Goal: Transaction & Acquisition: Purchase product/service

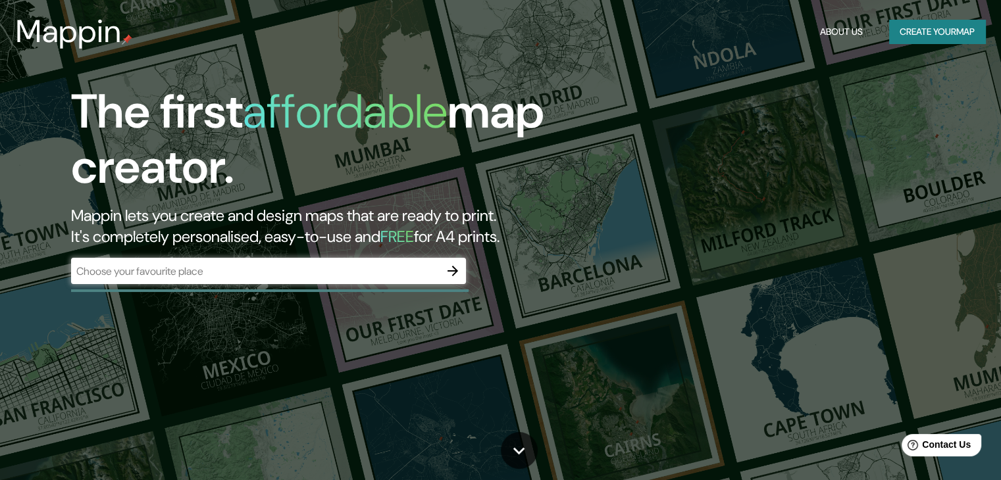
click at [546, 113] on h1 "The first affordable map creator." at bounding box center [321, 144] width 501 height 121
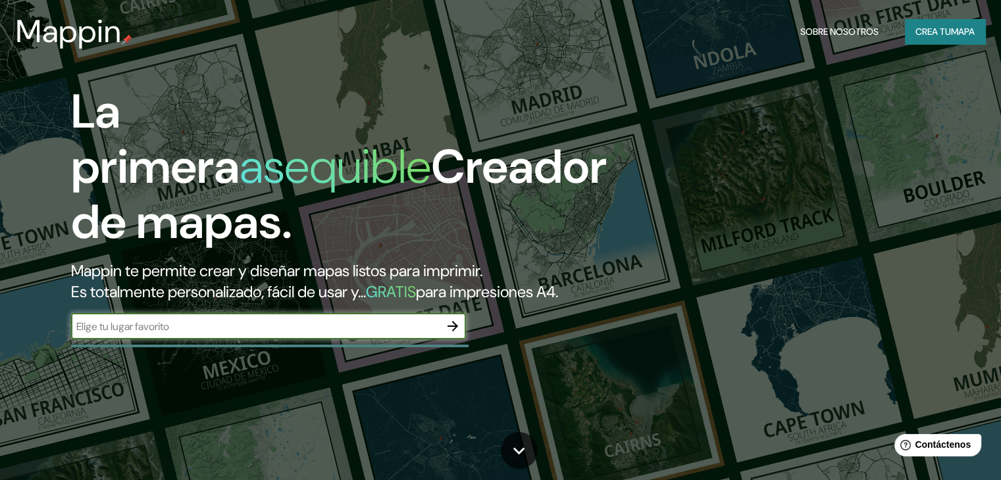
click at [161, 334] on input "text" at bounding box center [255, 326] width 369 height 15
type input "[GEOGRAPHIC_DATA][PERSON_NAME]"
click at [455, 334] on icon "button" at bounding box center [453, 327] width 16 height 16
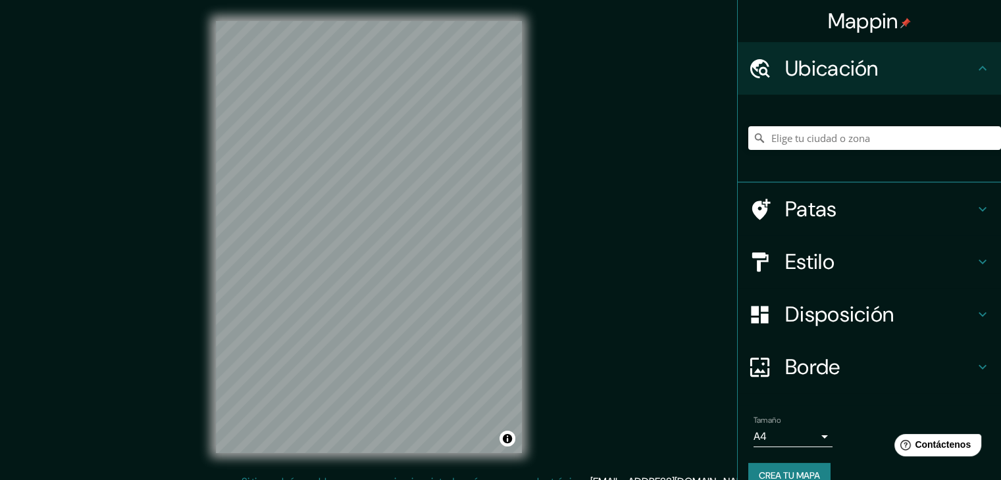
click at [934, 259] on h4 "Estilo" at bounding box center [880, 262] width 190 height 26
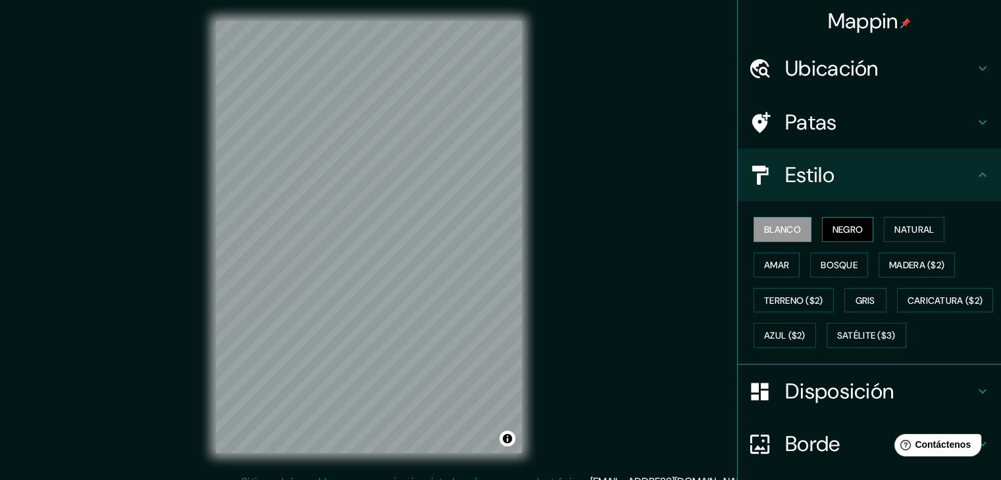
click at [845, 230] on font "Negro" at bounding box center [847, 230] width 31 height 12
click at [894, 230] on font "Natural" at bounding box center [913, 230] width 39 height 12
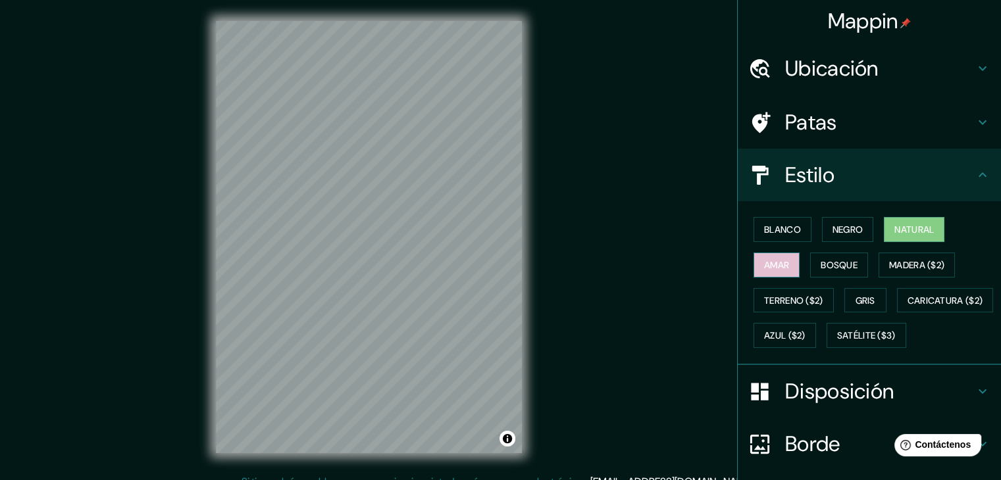
click at [764, 260] on font "Amar" at bounding box center [776, 265] width 25 height 12
click at [821, 263] on font "Bosque" at bounding box center [839, 265] width 37 height 12
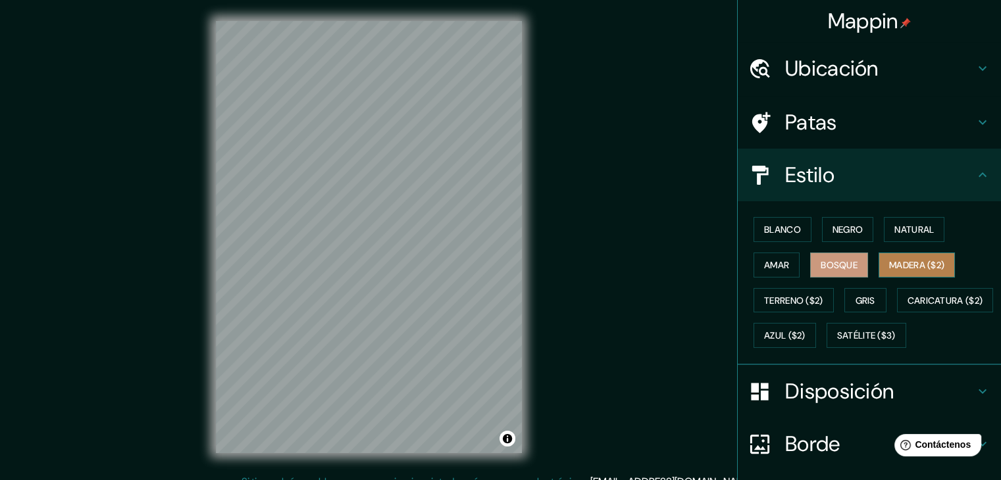
click at [906, 266] on font "Madera ($2)" at bounding box center [916, 265] width 55 height 12
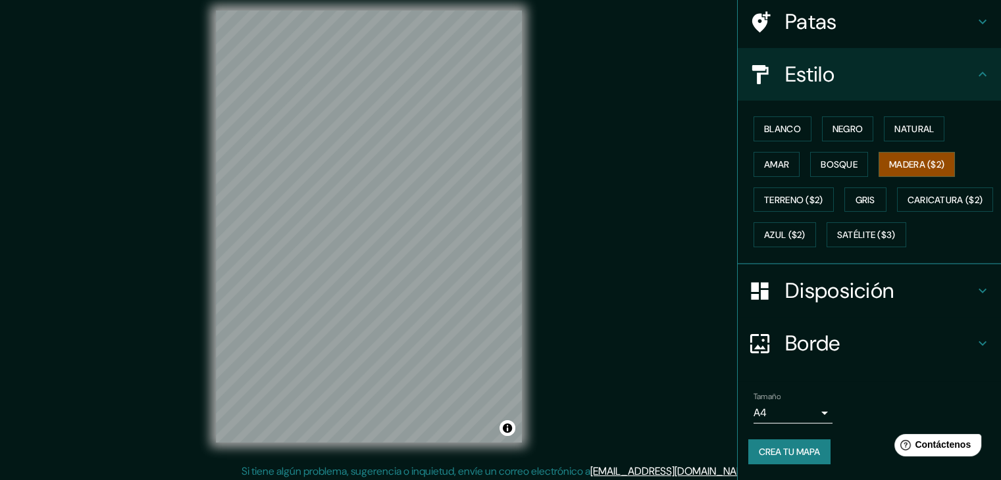
scroll to position [132, 0]
click at [813, 411] on body "Mappin Ubicación Patas Estilo Blanco Negro Natural [PERSON_NAME] ($2) Terreno (…" at bounding box center [500, 229] width 1001 height 480
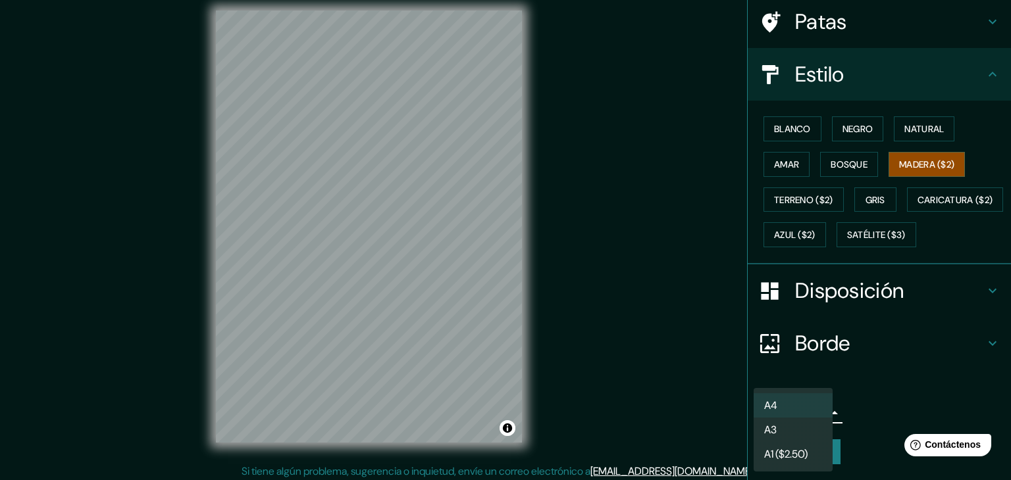
click at [790, 433] on li "A3" at bounding box center [793, 430] width 79 height 24
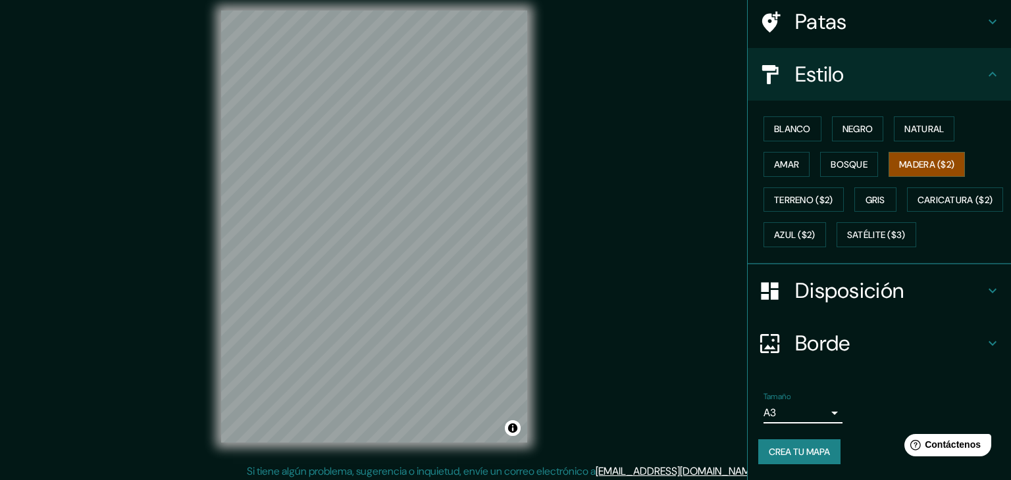
click at [816, 419] on body "Mappin Ubicación Patas Estilo Blanco Negro Natural [PERSON_NAME] ($2) Terreno (…" at bounding box center [505, 229] width 1011 height 480
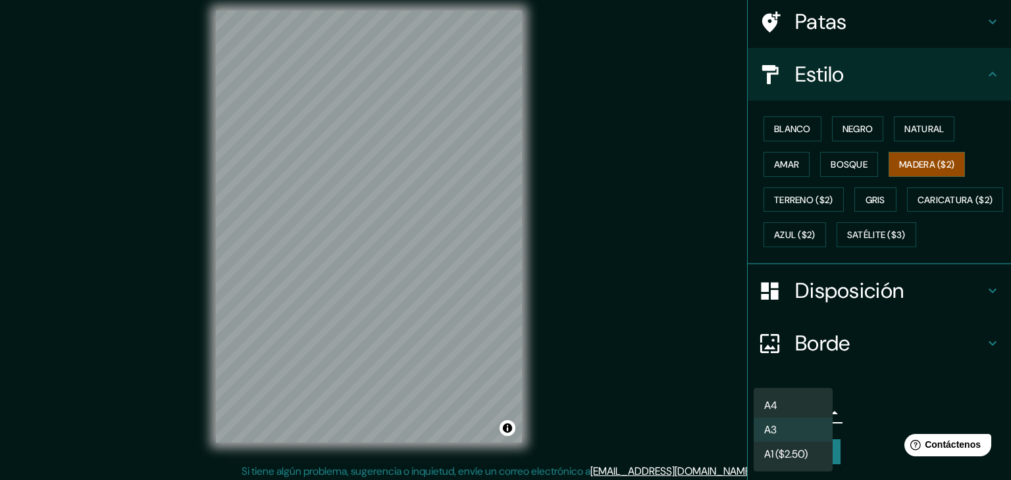
click at [802, 399] on li "A4" at bounding box center [793, 406] width 79 height 24
type input "single"
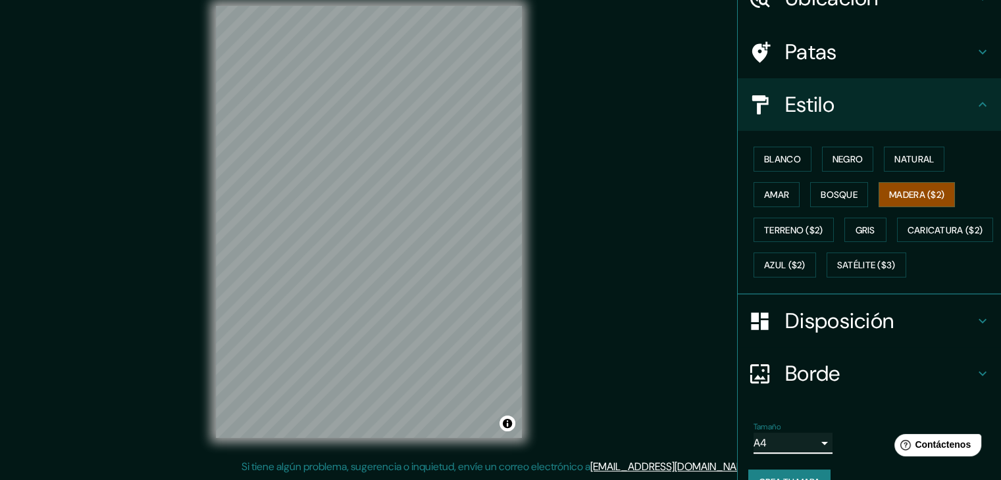
scroll to position [67, 0]
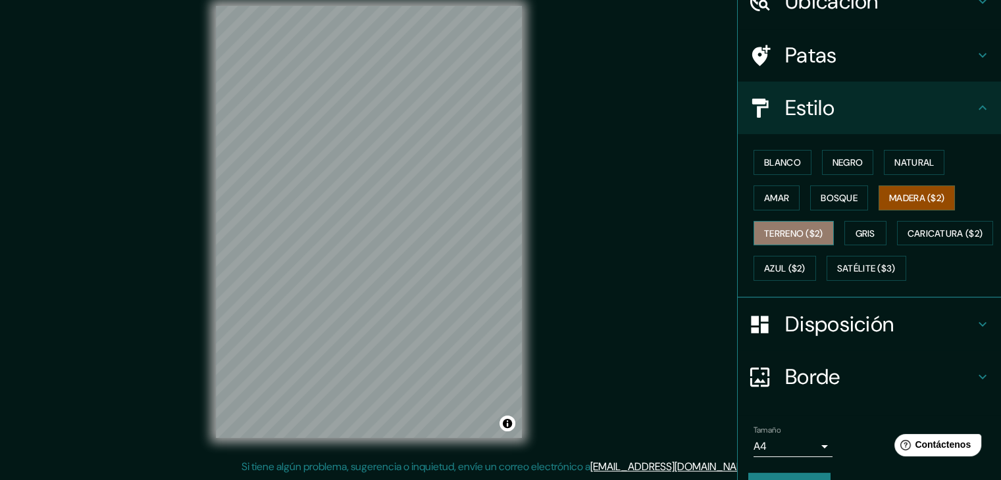
click at [795, 234] on font "Terreno ($2)" at bounding box center [793, 234] width 59 height 12
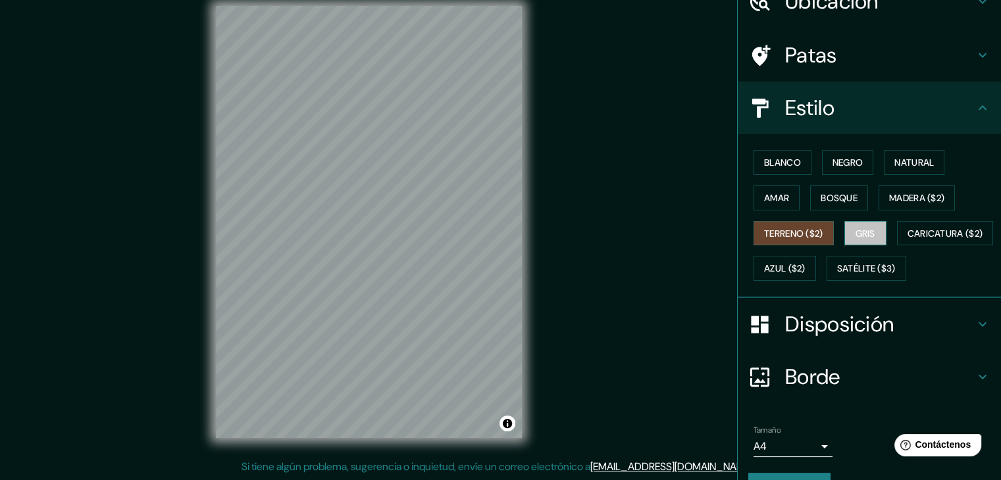
click at [856, 235] on font "Gris" at bounding box center [866, 234] width 20 height 12
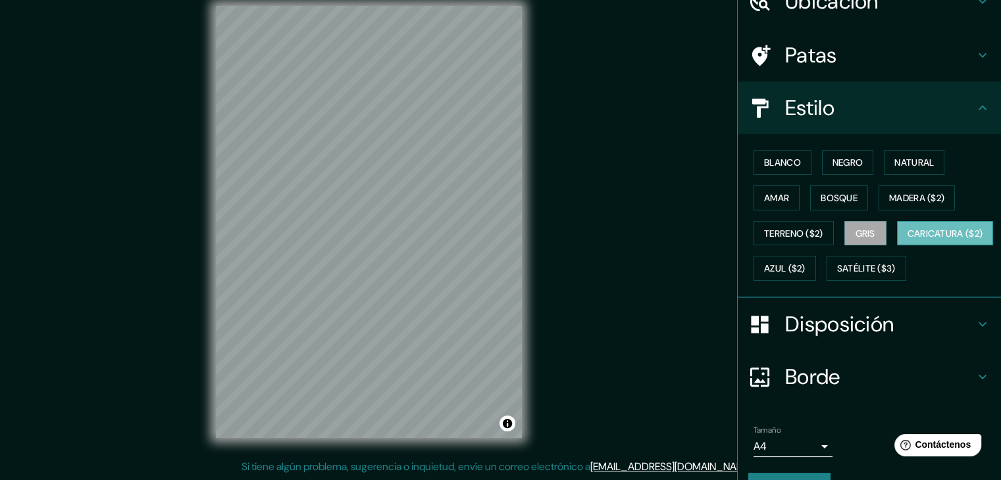
click at [907, 240] on font "Caricatura ($2)" at bounding box center [945, 234] width 76 height 12
click at [805, 270] on font "Azul ($2)" at bounding box center [784, 269] width 41 height 12
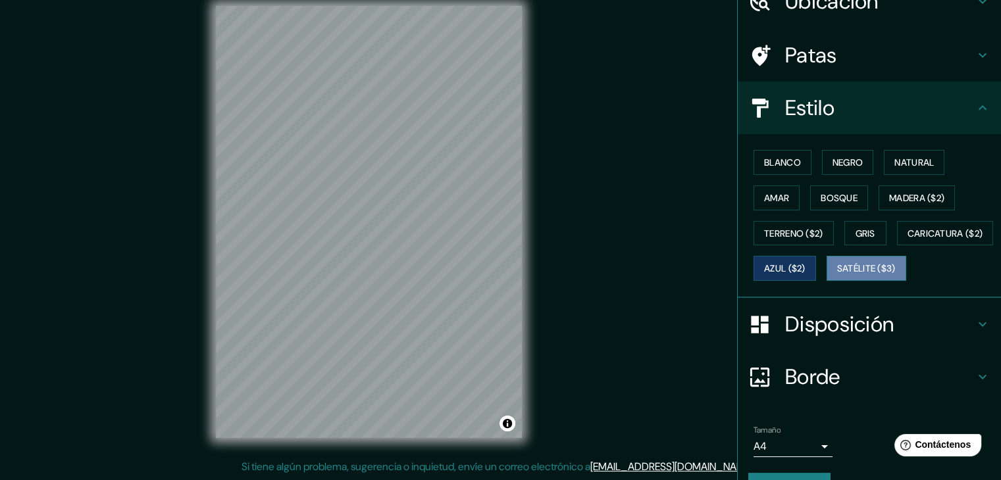
click at [837, 277] on font "Satélite ($3)" at bounding box center [866, 268] width 59 height 17
click at [782, 162] on font "Blanco" at bounding box center [782, 163] width 37 height 12
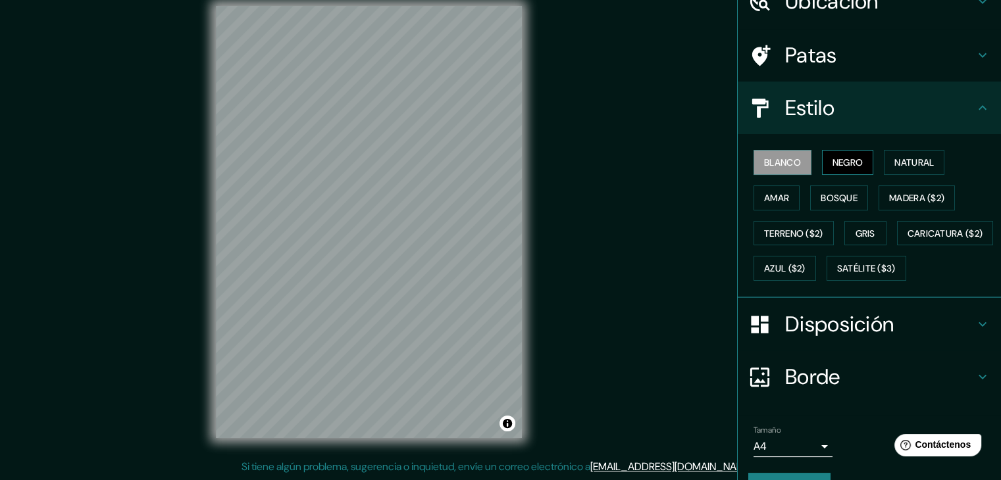
click at [856, 161] on button "Negro" at bounding box center [848, 162] width 52 height 25
click at [894, 163] on font "Natural" at bounding box center [913, 163] width 39 height 12
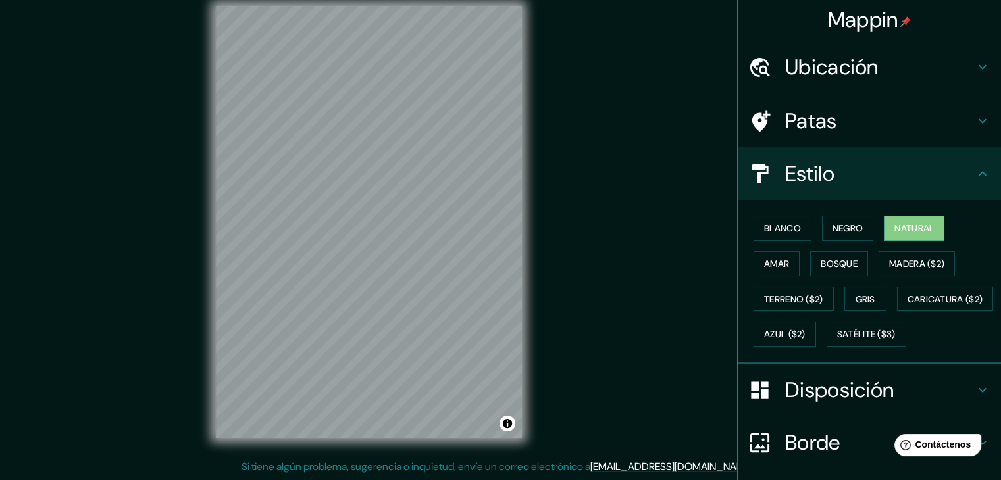
scroll to position [0, 0]
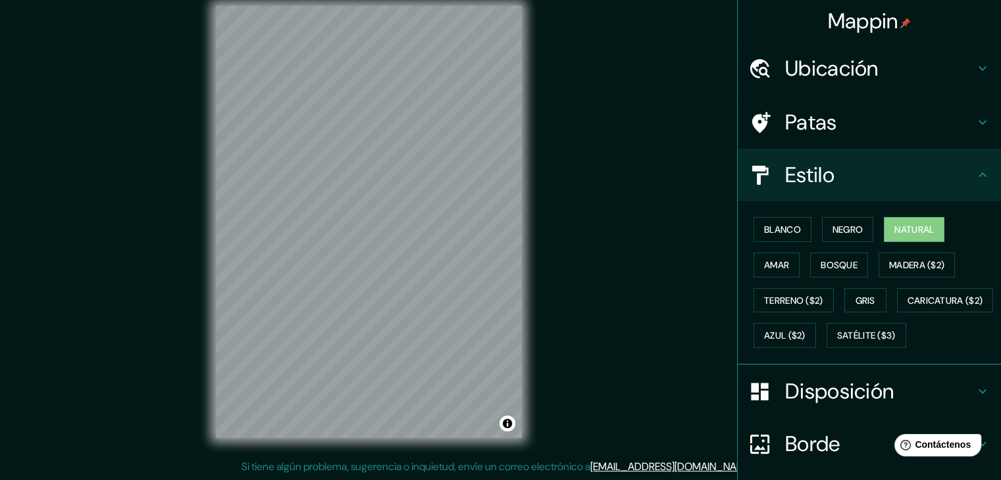
click at [963, 126] on h4 "Patas" at bounding box center [880, 122] width 190 height 26
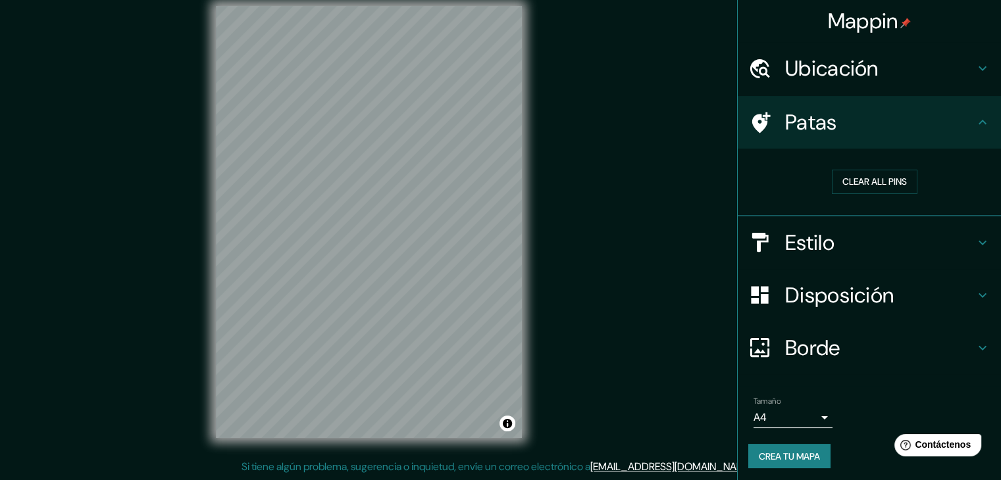
click at [963, 126] on h4 "Patas" at bounding box center [880, 122] width 190 height 26
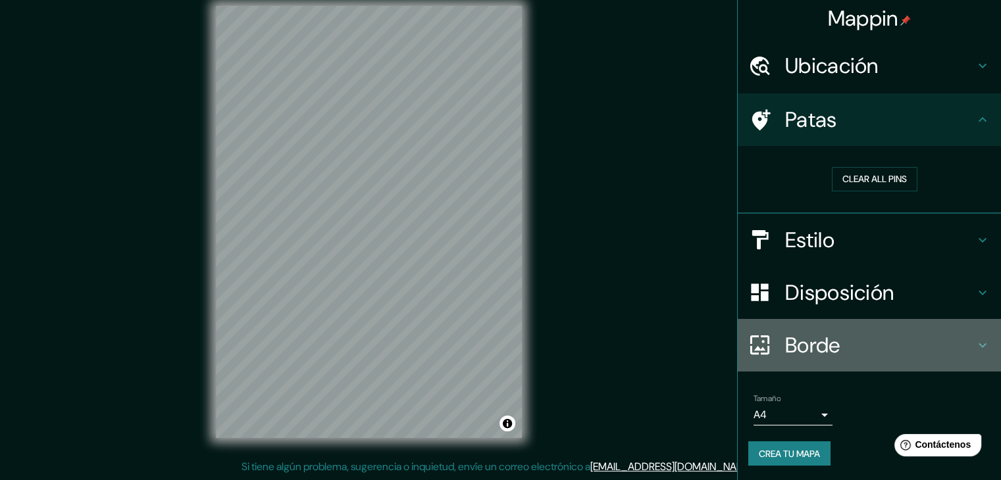
click at [954, 347] on h4 "Borde" at bounding box center [880, 345] width 190 height 26
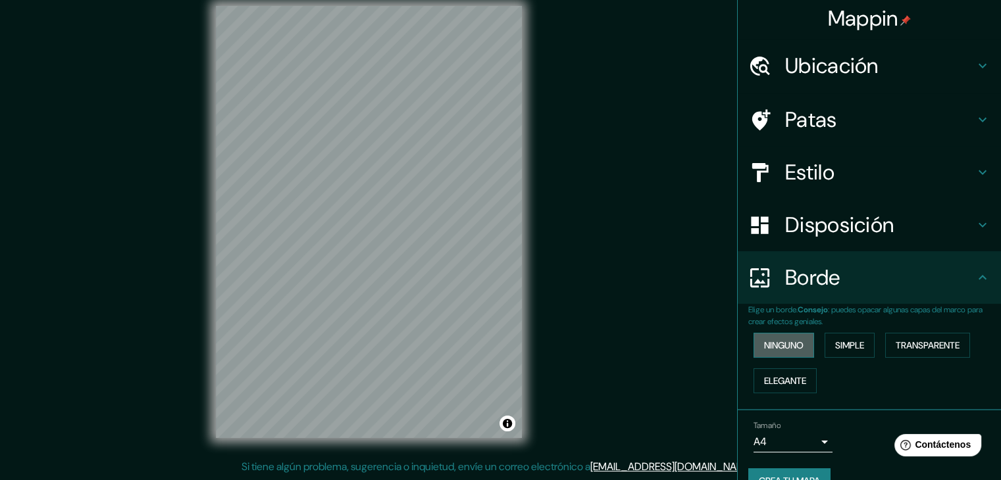
click at [780, 346] on font "Ninguno" at bounding box center [783, 346] width 39 height 12
click at [837, 346] on font "Simple" at bounding box center [849, 346] width 29 height 12
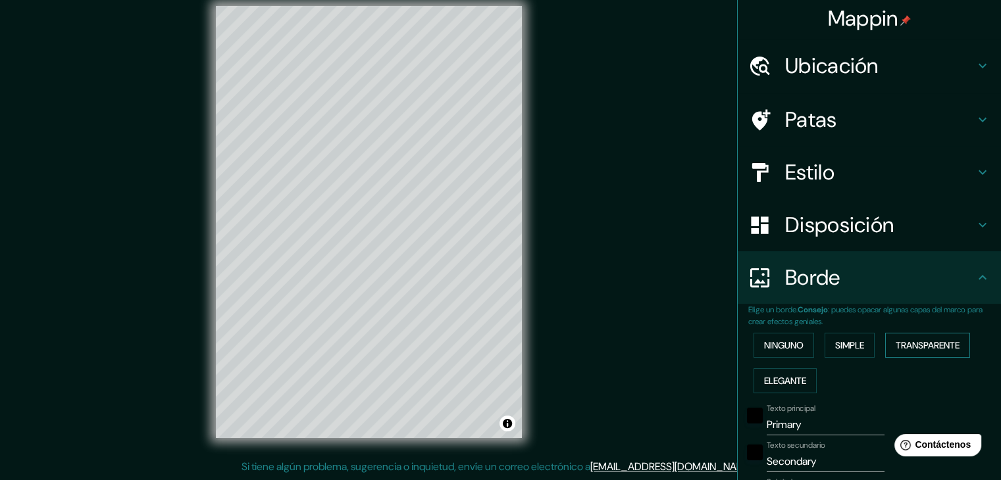
click at [903, 345] on font "Transparente" at bounding box center [928, 346] width 64 height 12
click at [790, 375] on font "Elegante" at bounding box center [785, 381] width 42 height 12
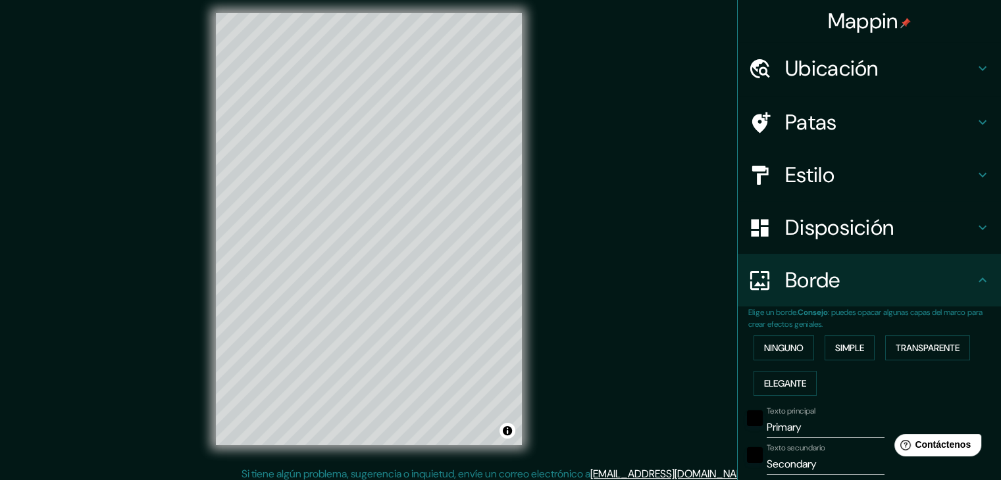
scroll to position [0, 0]
